Goal: Task Accomplishment & Management: Manage account settings

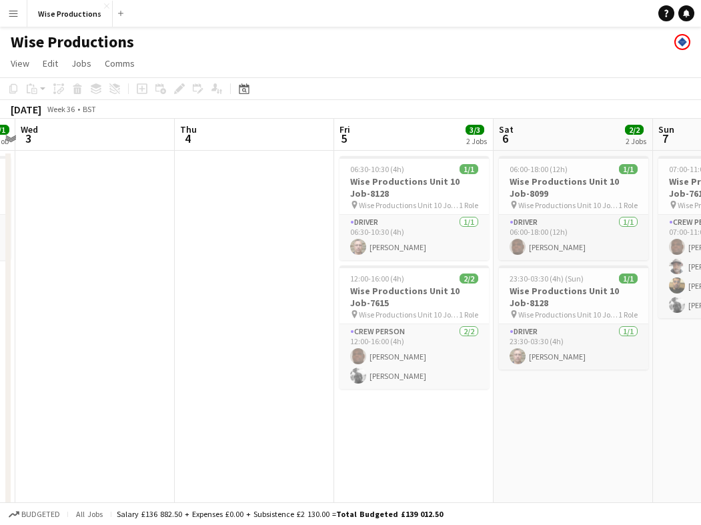
scroll to position [0, 464]
click at [372, 185] on h3 "Wise Productions Unit 10 Job-8128" at bounding box center [412, 187] width 149 height 24
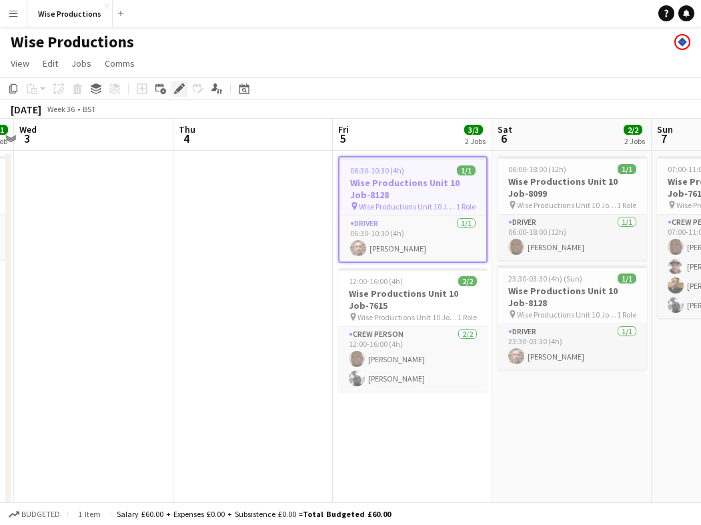
click at [178, 86] on icon "Edit" at bounding box center [179, 88] width 11 height 11
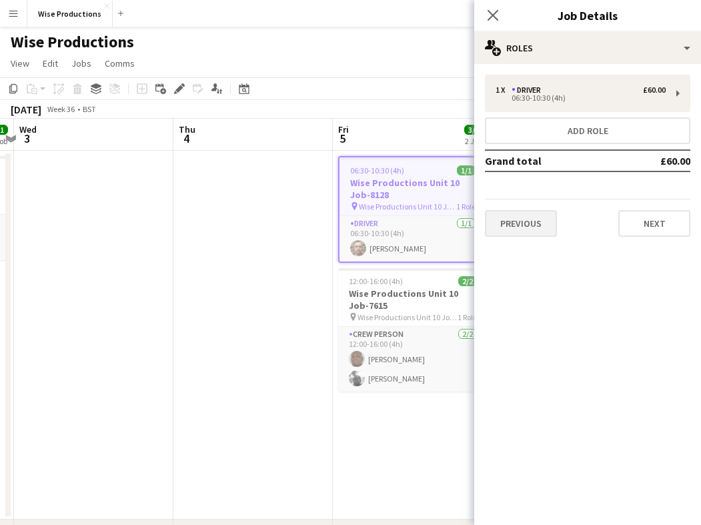
click at [553, 219] on button "Previous" at bounding box center [521, 223] width 72 height 27
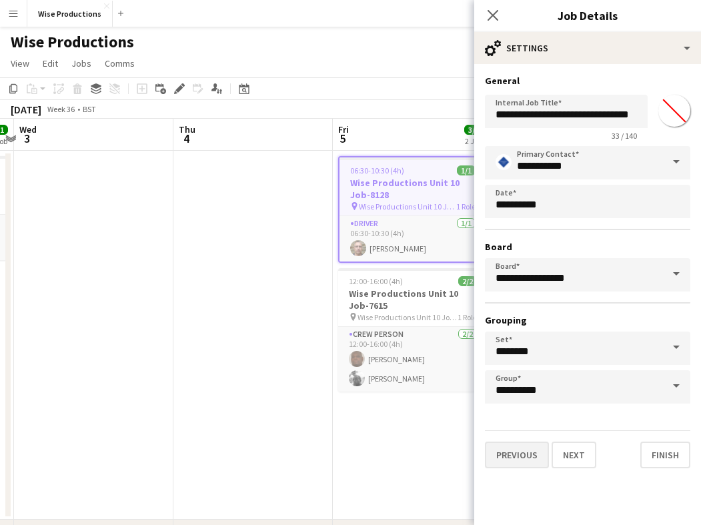
click at [526, 455] on button "Previous" at bounding box center [517, 454] width 64 height 27
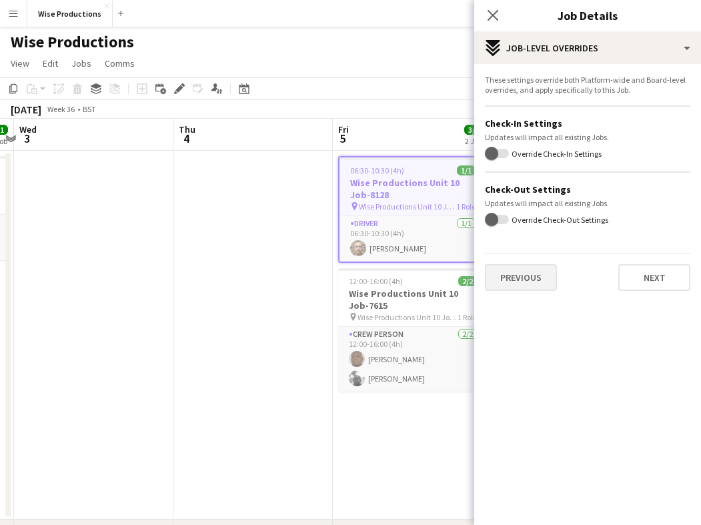
click at [547, 279] on button "Previous" at bounding box center [521, 277] width 72 height 27
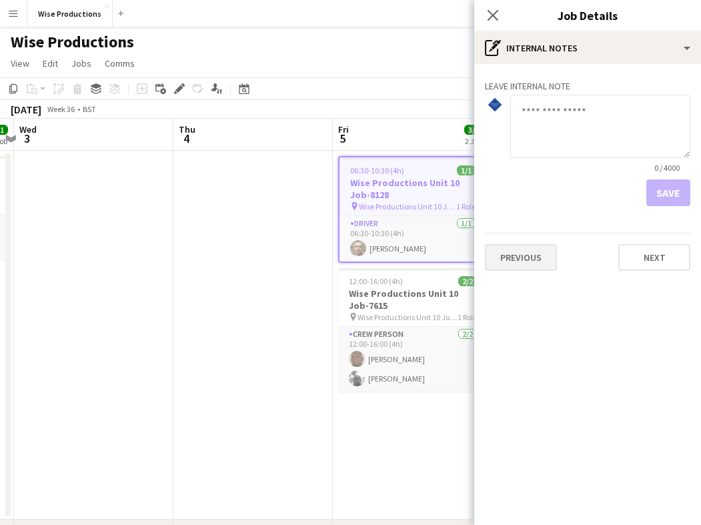
click at [533, 266] on button "Previous" at bounding box center [521, 257] width 72 height 27
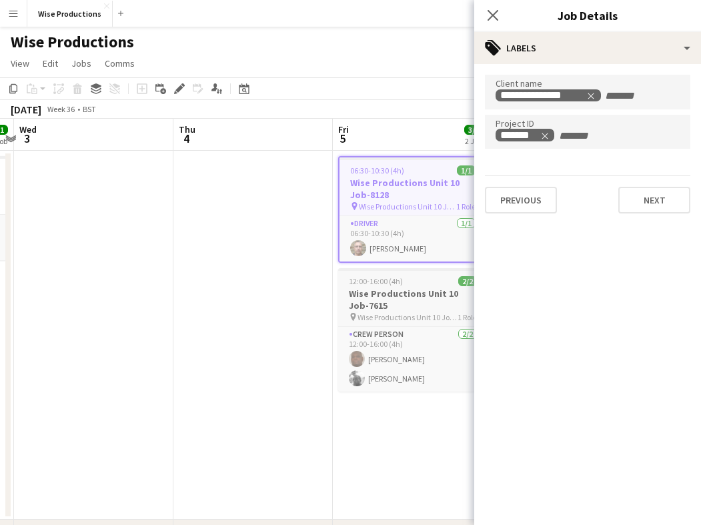
click at [409, 299] on h3 "Wise Productions Unit 10 Job-7615" at bounding box center [412, 299] width 149 height 24
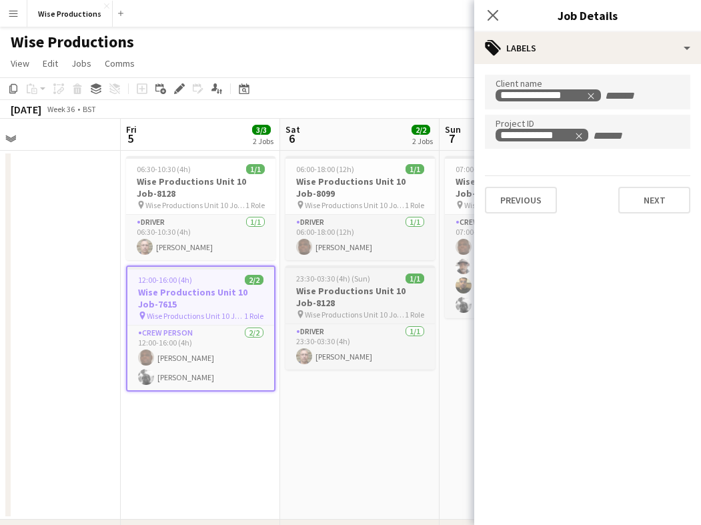
scroll to position [0, 354]
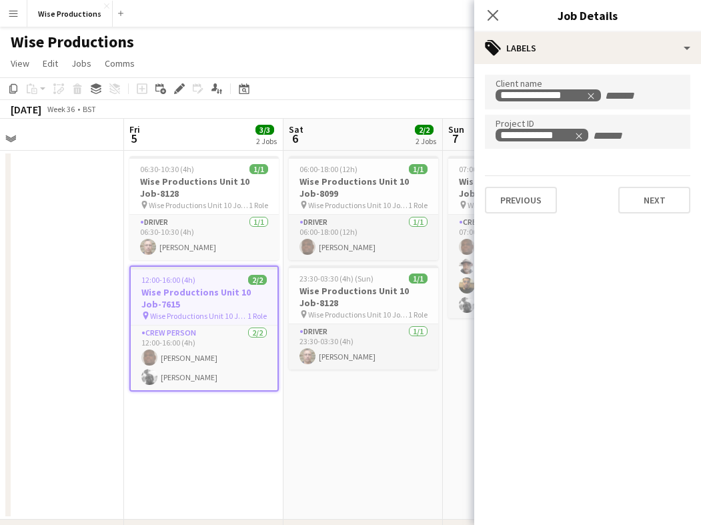
click at [520, 283] on mat-expansion-panel "**********" at bounding box center [587, 294] width 227 height 461
click at [525, 309] on mat-expansion-panel "**********" at bounding box center [587, 294] width 227 height 461
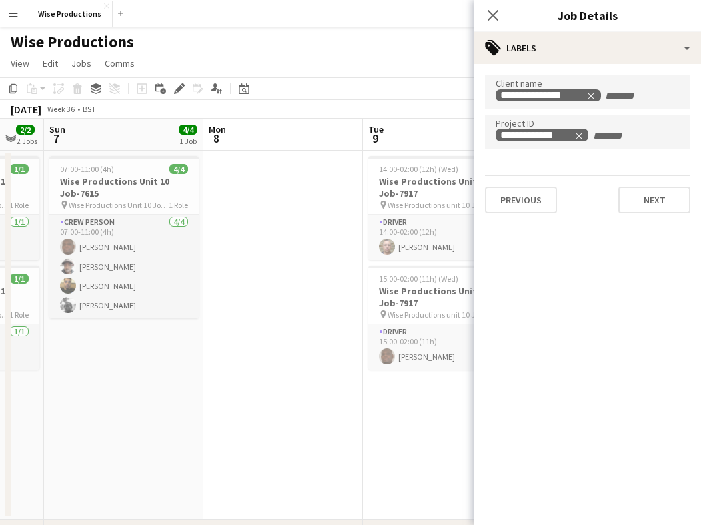
scroll to position [0, 433]
click at [110, 191] on h3 "Wise Productions Unit 10 Job-7615" at bounding box center [125, 187] width 149 height 24
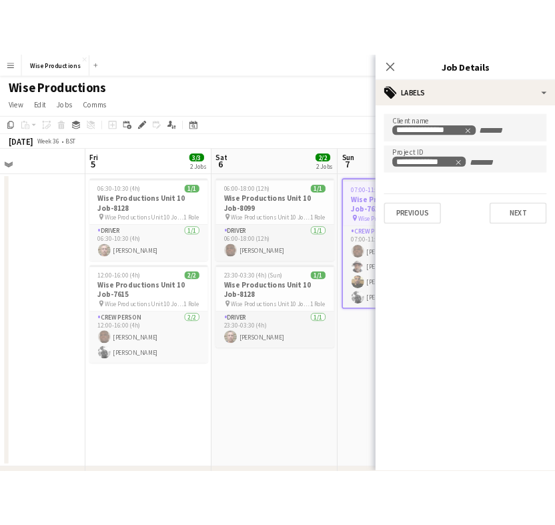
scroll to position [0, 539]
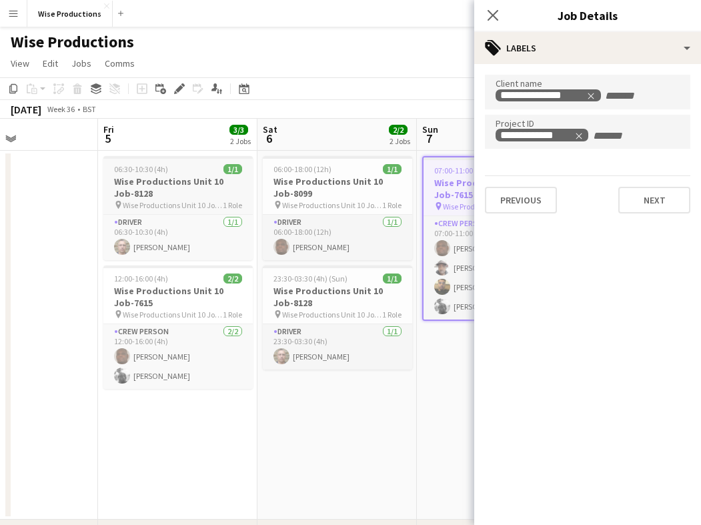
click at [141, 187] on h3 "Wise Productions Unit 10 Job-8128" at bounding box center [177, 187] width 149 height 24
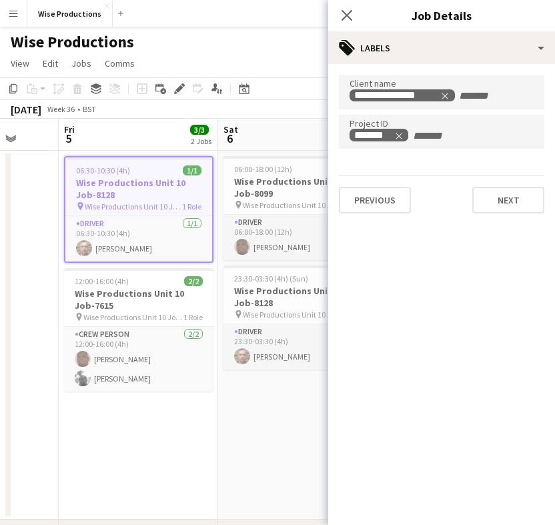
scroll to position [0, 409]
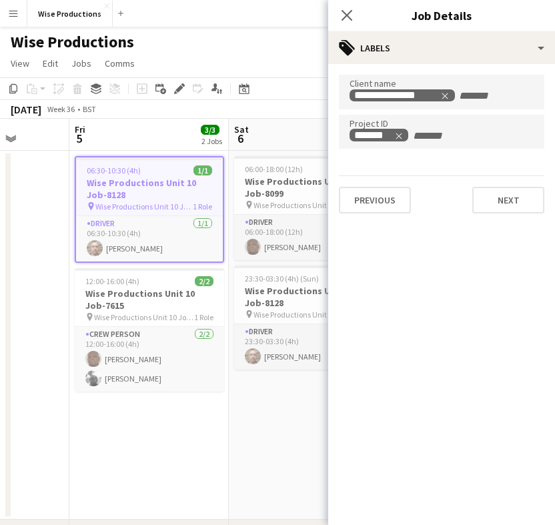
click at [151, 190] on h3 "Wise Productions Unit 10 Job-8128" at bounding box center [149, 189] width 147 height 24
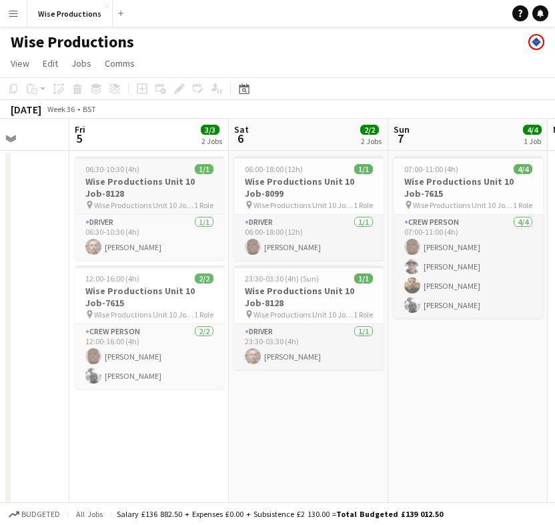
click at [151, 190] on h3 "Wise Productions Unit 10 Job-8128" at bounding box center [149, 187] width 149 height 24
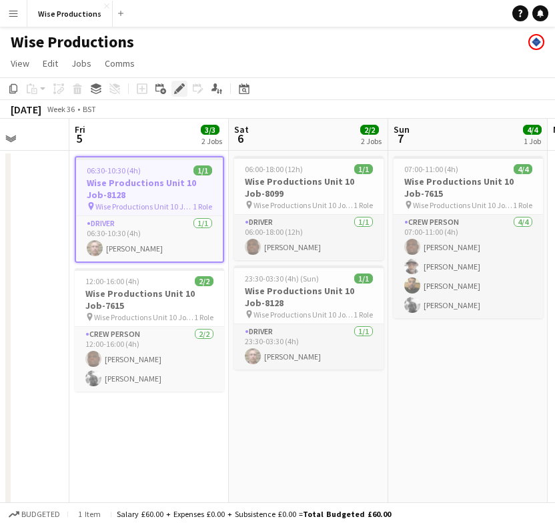
click at [181, 93] on icon "Edit" at bounding box center [179, 88] width 11 height 11
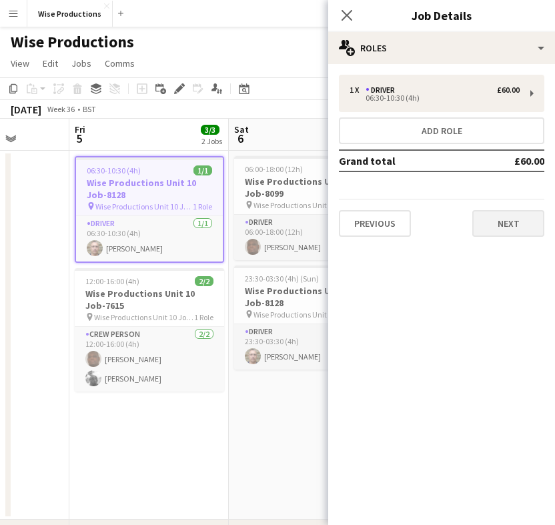
click at [480, 224] on button "Next" at bounding box center [508, 223] width 72 height 27
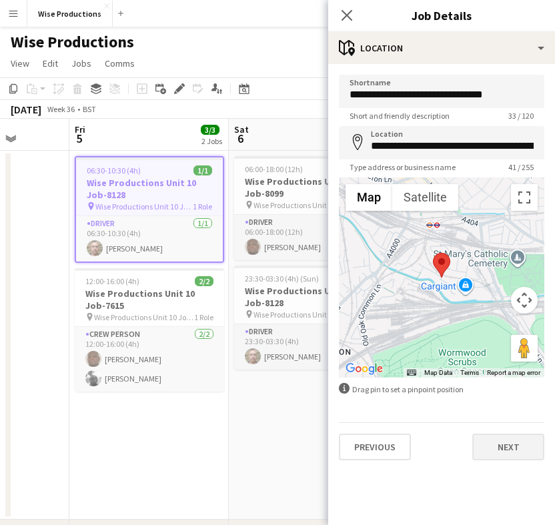
click at [493, 437] on button "Next" at bounding box center [508, 446] width 72 height 27
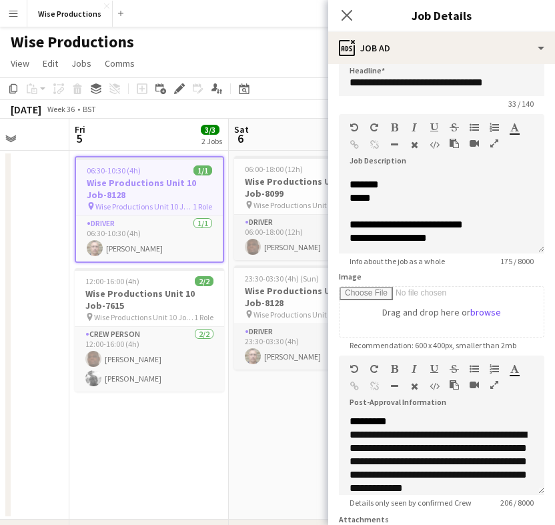
scroll to position [0, 0]
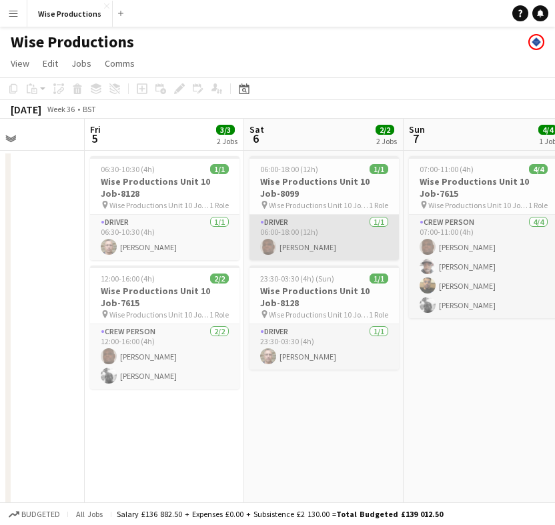
scroll to position [0, 365]
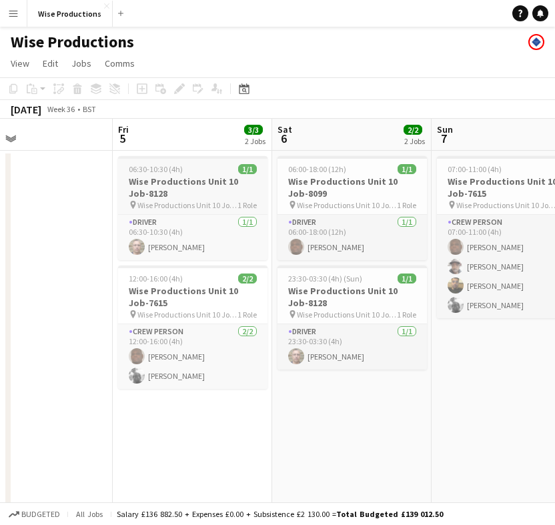
click at [214, 193] on h3 "Wise Productions Unit 10 Job-8128" at bounding box center [192, 187] width 149 height 24
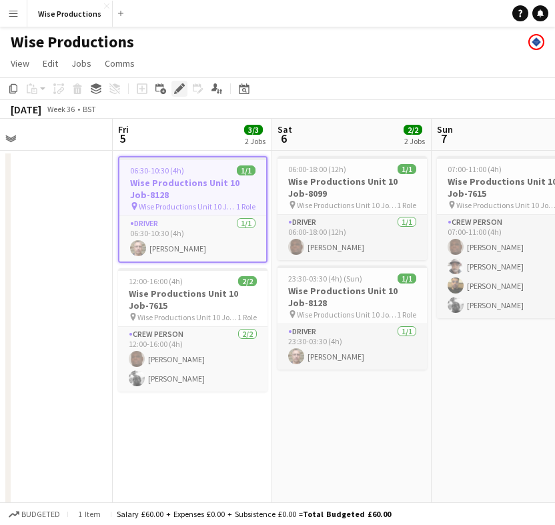
click at [177, 94] on div "Edit" at bounding box center [179, 89] width 16 height 16
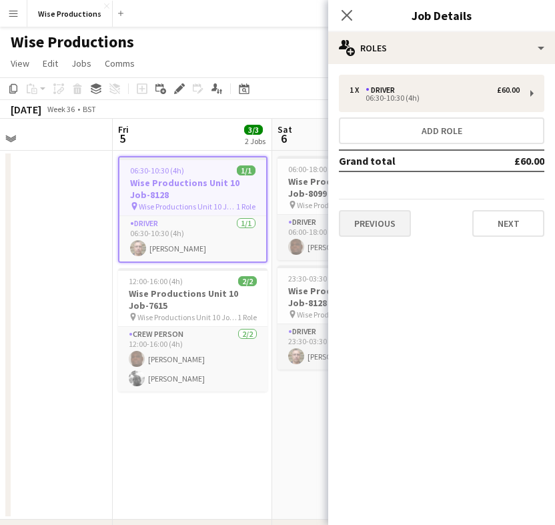
click at [371, 217] on button "Previous" at bounding box center [375, 223] width 72 height 27
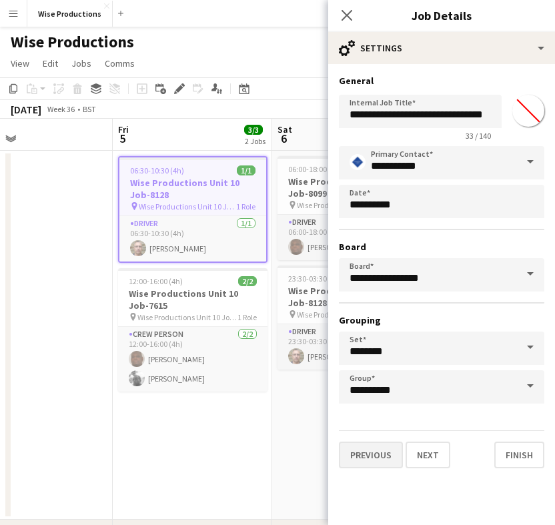
click at [369, 451] on button "Previous" at bounding box center [371, 454] width 64 height 27
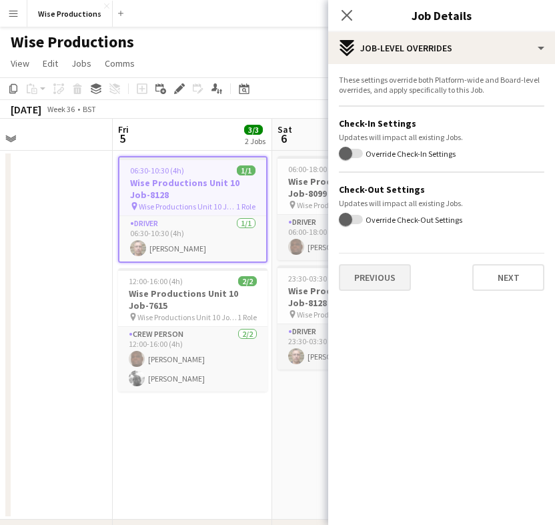
click at [387, 279] on button "Previous" at bounding box center [375, 277] width 72 height 27
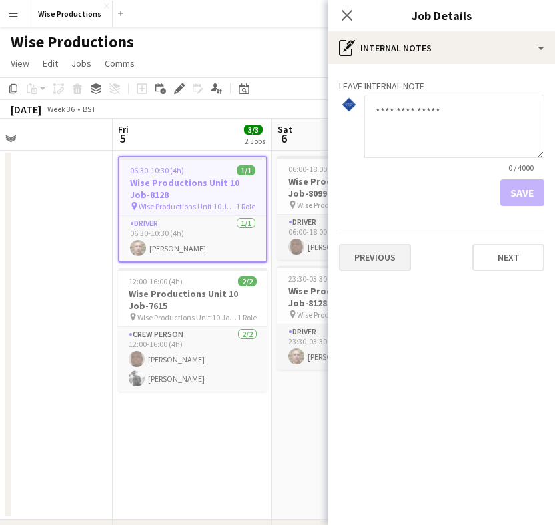
click at [388, 269] on button "Previous" at bounding box center [375, 257] width 72 height 27
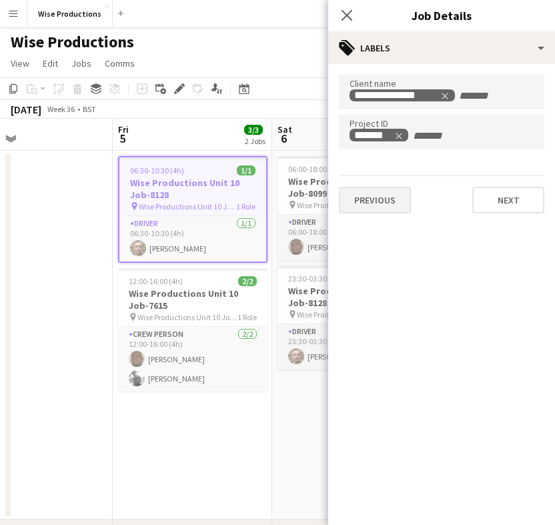
click at [388, 195] on button "Previous" at bounding box center [375, 200] width 72 height 27
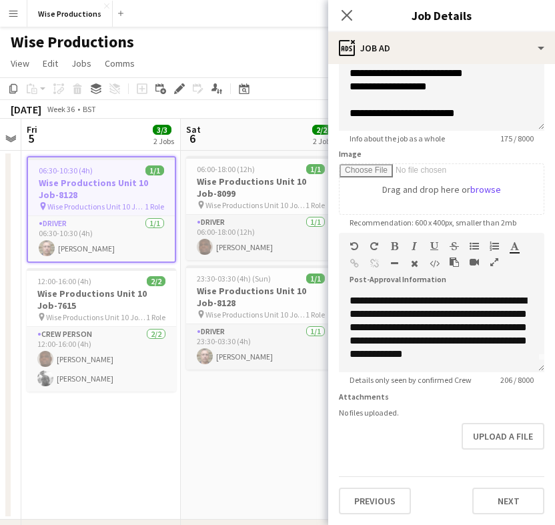
scroll to position [135, 0]
click at [393, 495] on button "Previous" at bounding box center [375, 500] width 72 height 27
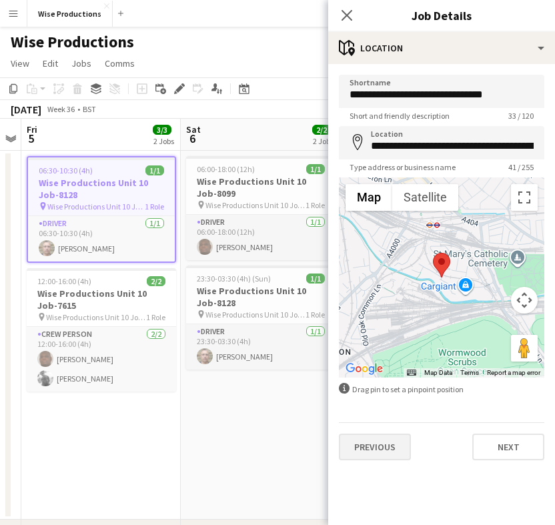
click at [392, 457] on button "Previous" at bounding box center [375, 446] width 72 height 27
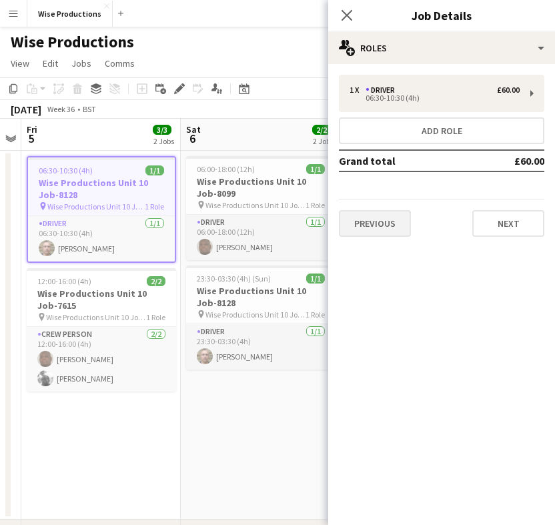
click at [389, 212] on button "Previous" at bounding box center [375, 223] width 72 height 27
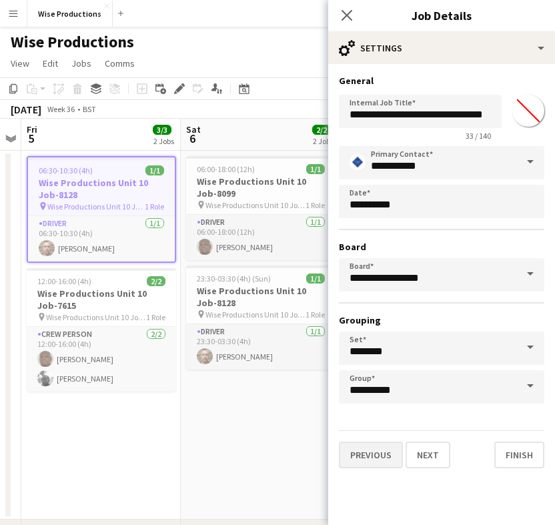
click at [365, 457] on button "Previous" at bounding box center [371, 454] width 64 height 27
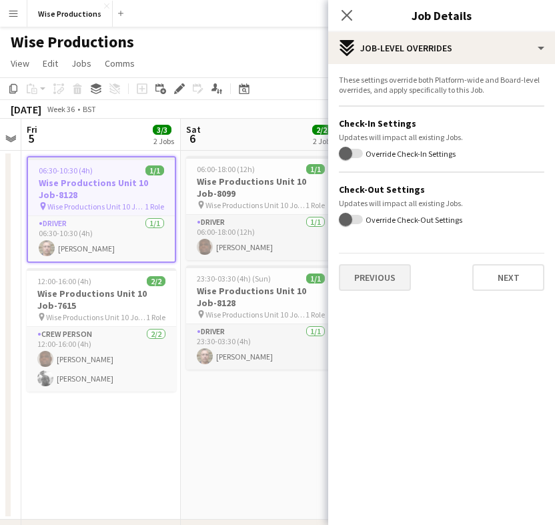
click at [388, 283] on button "Previous" at bounding box center [375, 277] width 72 height 27
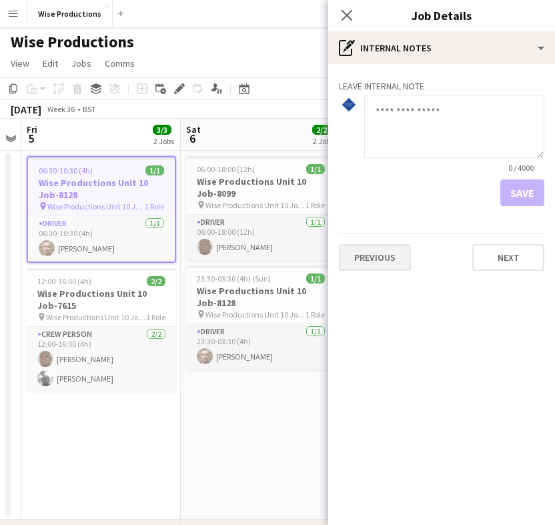
click at [390, 267] on button "Previous" at bounding box center [375, 257] width 72 height 27
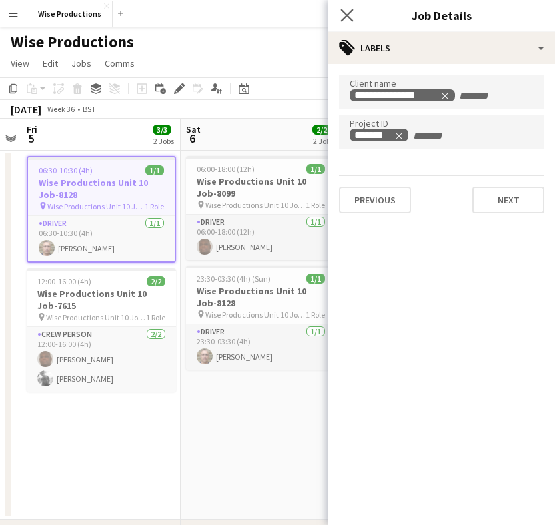
click at [347, 9] on icon "Close pop-in" at bounding box center [346, 15] width 13 height 13
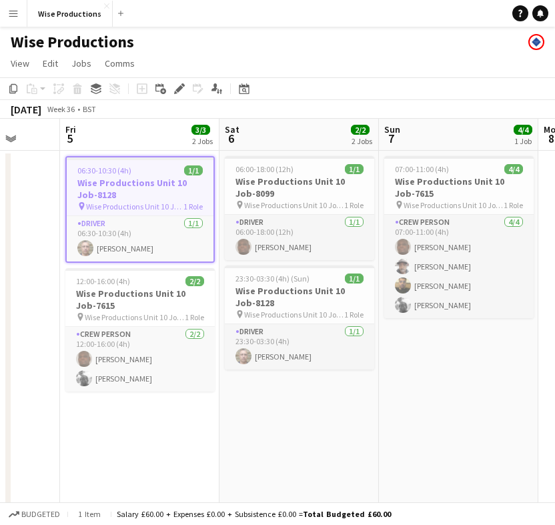
scroll to position [0, 405]
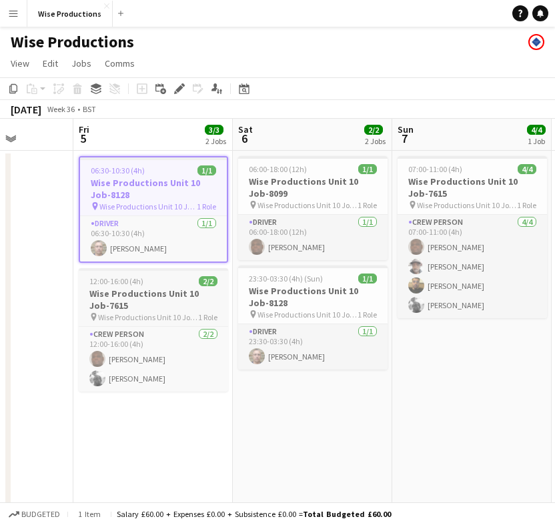
click at [182, 307] on h3 "Wise Productions Unit 10 Job-7615" at bounding box center [153, 299] width 149 height 24
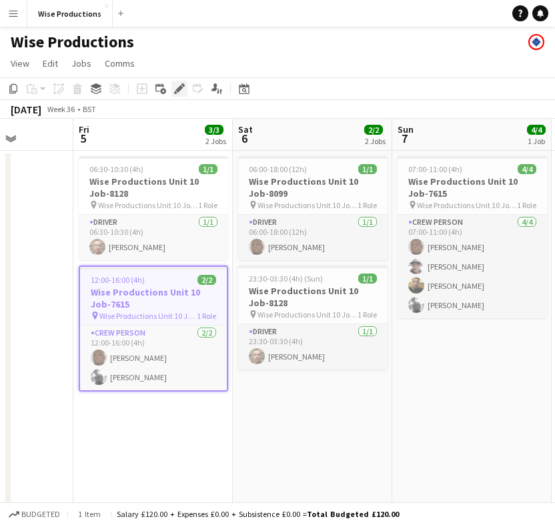
click at [181, 88] on icon at bounding box center [178, 88] width 7 height 7
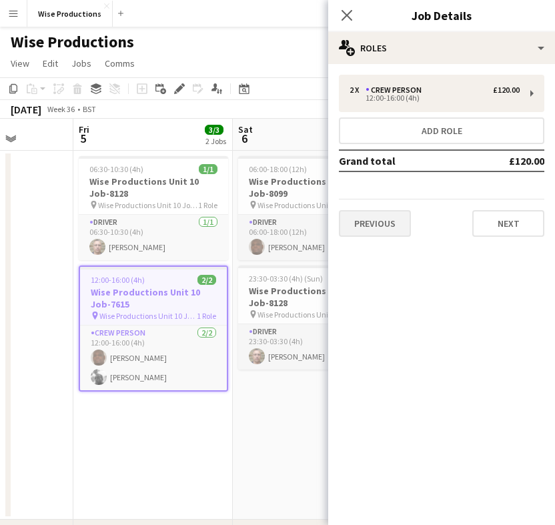
click at [379, 213] on button "Previous" at bounding box center [375, 223] width 72 height 27
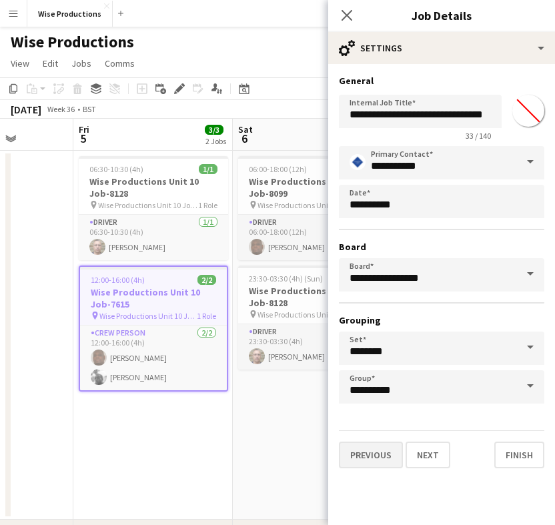
click at [370, 443] on button "Previous" at bounding box center [371, 454] width 64 height 27
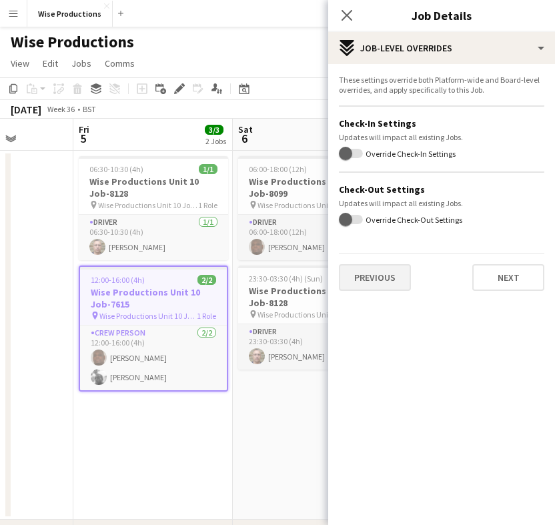
click at [388, 289] on button "Previous" at bounding box center [375, 277] width 72 height 27
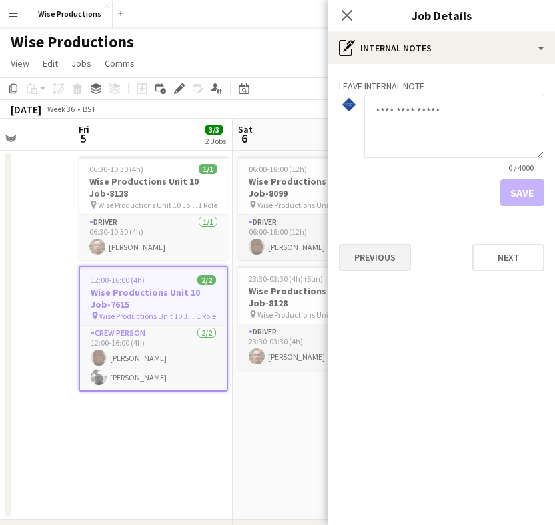
click at [388, 268] on button "Previous" at bounding box center [375, 257] width 72 height 27
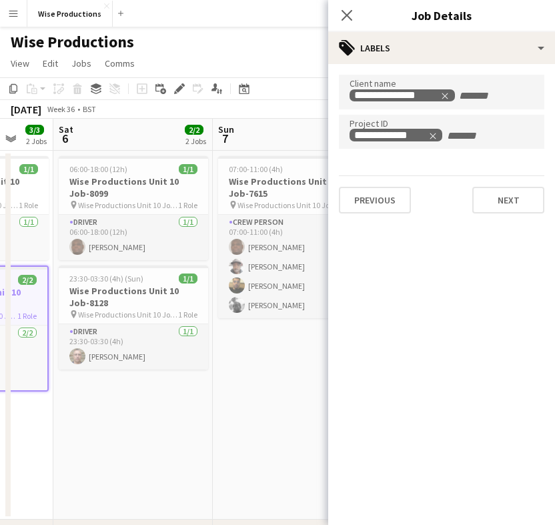
scroll to position [0, 588]
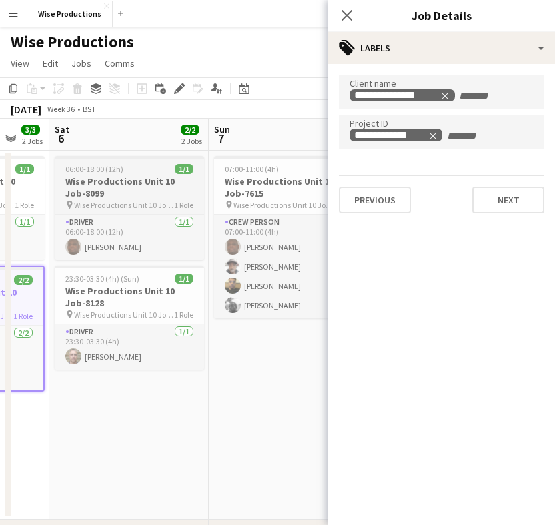
click at [149, 197] on h3 "Wise Productions Unit 10 Job-8099" at bounding box center [129, 187] width 149 height 24
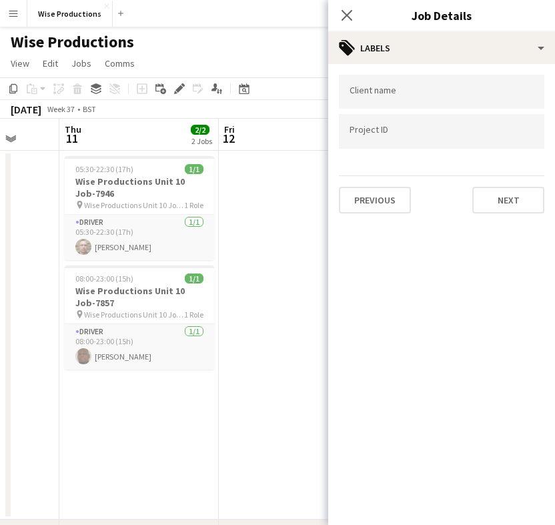
scroll to position [0, 415]
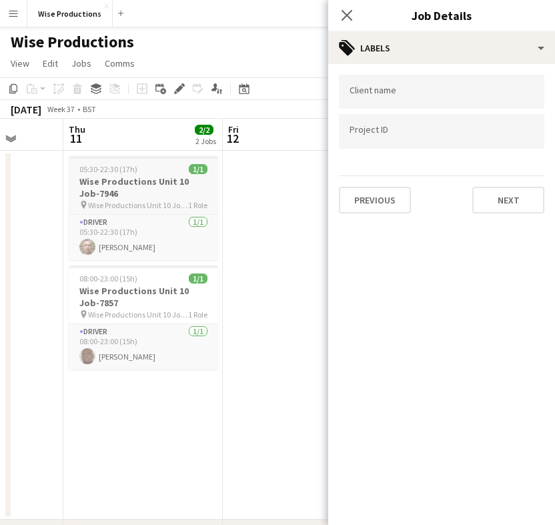
click at [178, 198] on h3 "Wise Productions Unit 10 Job-7946" at bounding box center [143, 187] width 149 height 24
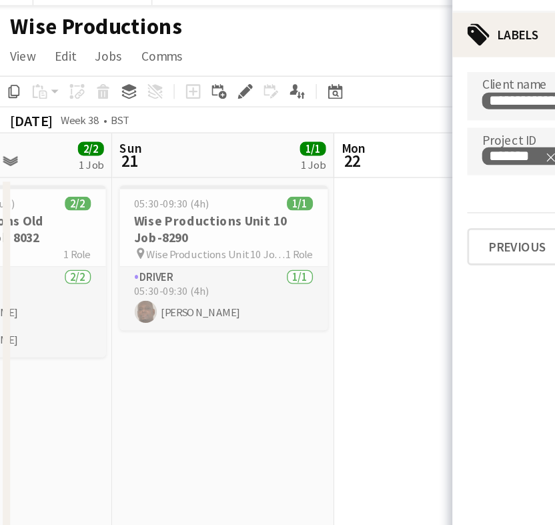
scroll to position [0, 557]
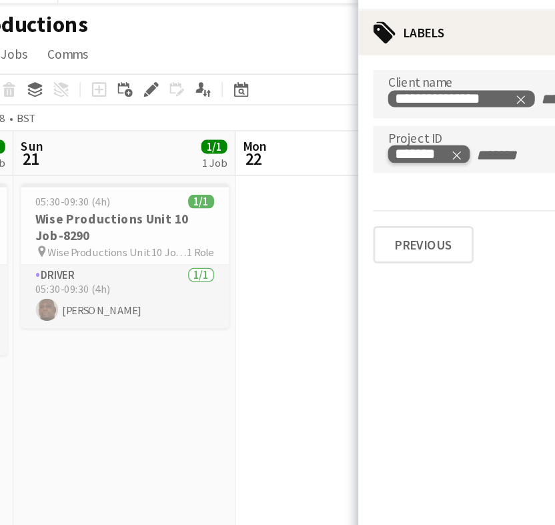
click at [394, 131] on icon "Remove tag" at bounding box center [398, 135] width 9 height 9
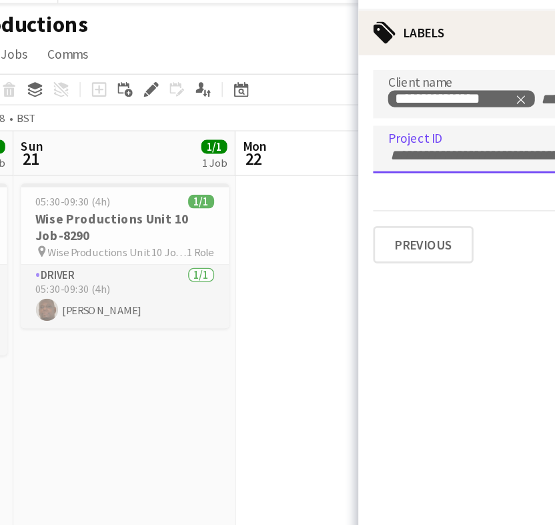
paste input "*******"
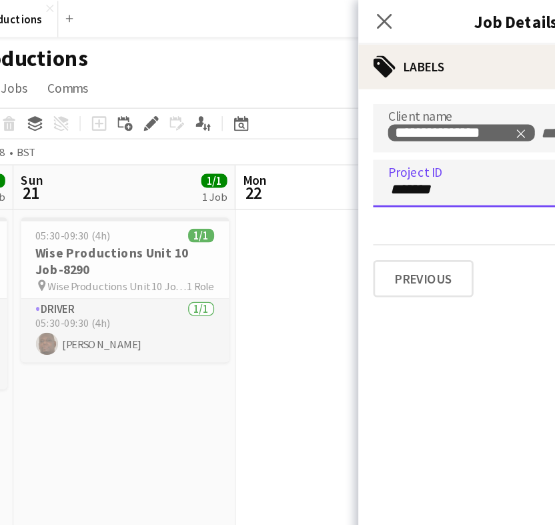
scroll to position [0, 0]
type input "*******"
click at [340, 9] on icon "Close pop-in" at bounding box center [346, 15] width 13 height 13
